Goal: Task Accomplishment & Management: Complete application form

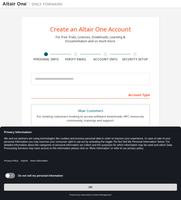
click at [30, 186] on button "OK" at bounding box center [90, 186] width 173 height 7
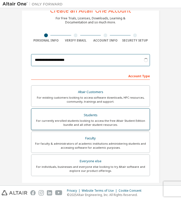
scroll to position [23, 0]
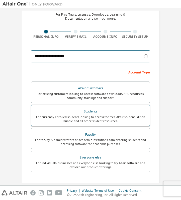
type input "**********"
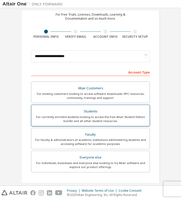
click at [72, 112] on div "Students" at bounding box center [90, 111] width 112 height 7
click at [73, 117] on div "For currently enrolled students looking to access the free Altair Student Editi…" at bounding box center [90, 119] width 112 height 8
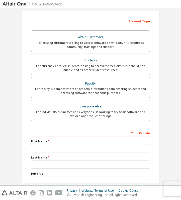
scroll to position [76, 0]
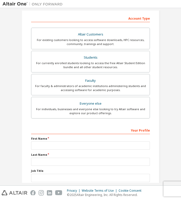
click at [127, 149] on div "First Name" at bounding box center [91, 142] width 122 height 13
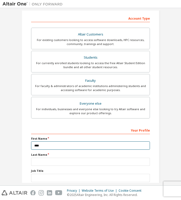
type input "****"
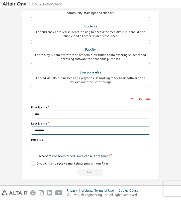
scroll to position [111, 0]
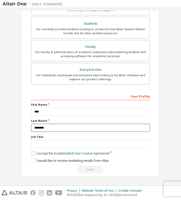
type input "********"
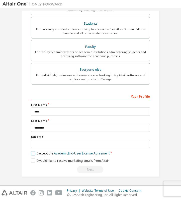
click at [34, 153] on label "I accept the Academic End-User License Agreement" at bounding box center [70, 153] width 79 height 4
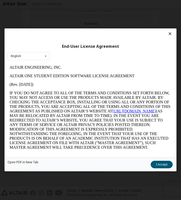
scroll to position [0, 0]
click at [162, 164] on button "I Accept" at bounding box center [162, 165] width 22 height 8
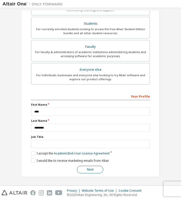
click at [97, 169] on button "Next" at bounding box center [90, 169] width 26 height 8
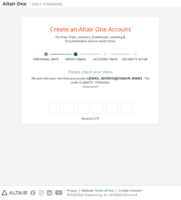
type input "*"
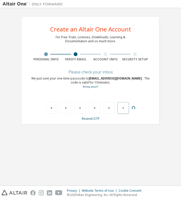
type input "*"
